Goal: Find specific page/section: Find specific page/section

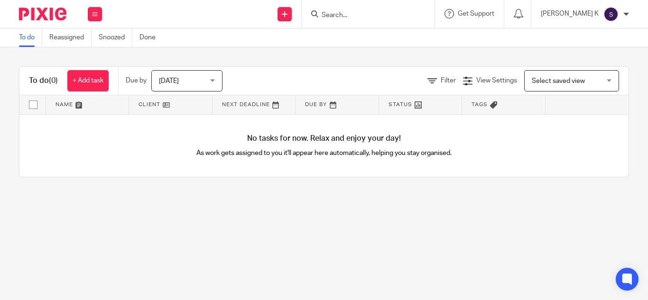
click at [387, 11] on input "Search" at bounding box center [363, 15] width 85 height 9
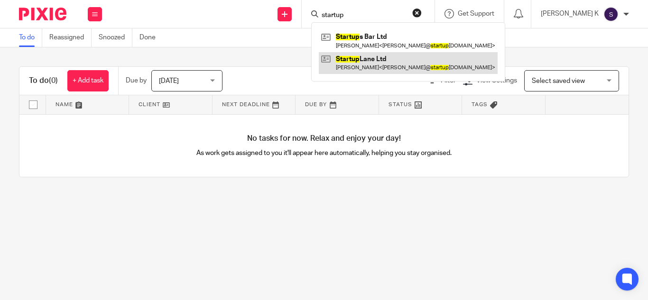
type input "startup"
click at [405, 56] on link at bounding box center [408, 63] width 179 height 22
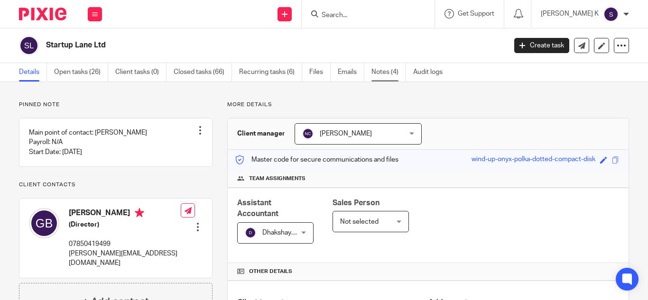
click at [393, 73] on link "Notes (4)" at bounding box center [388, 72] width 35 height 18
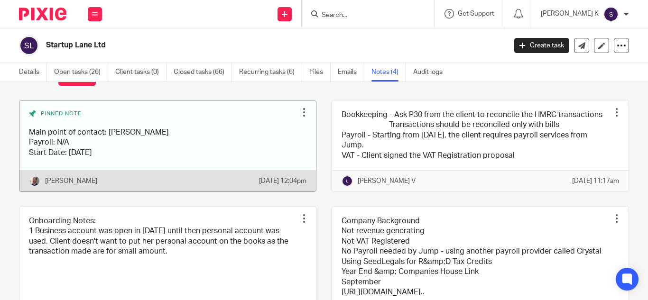
scroll to position [37, 0]
